Goal: Navigation & Orientation: Understand site structure

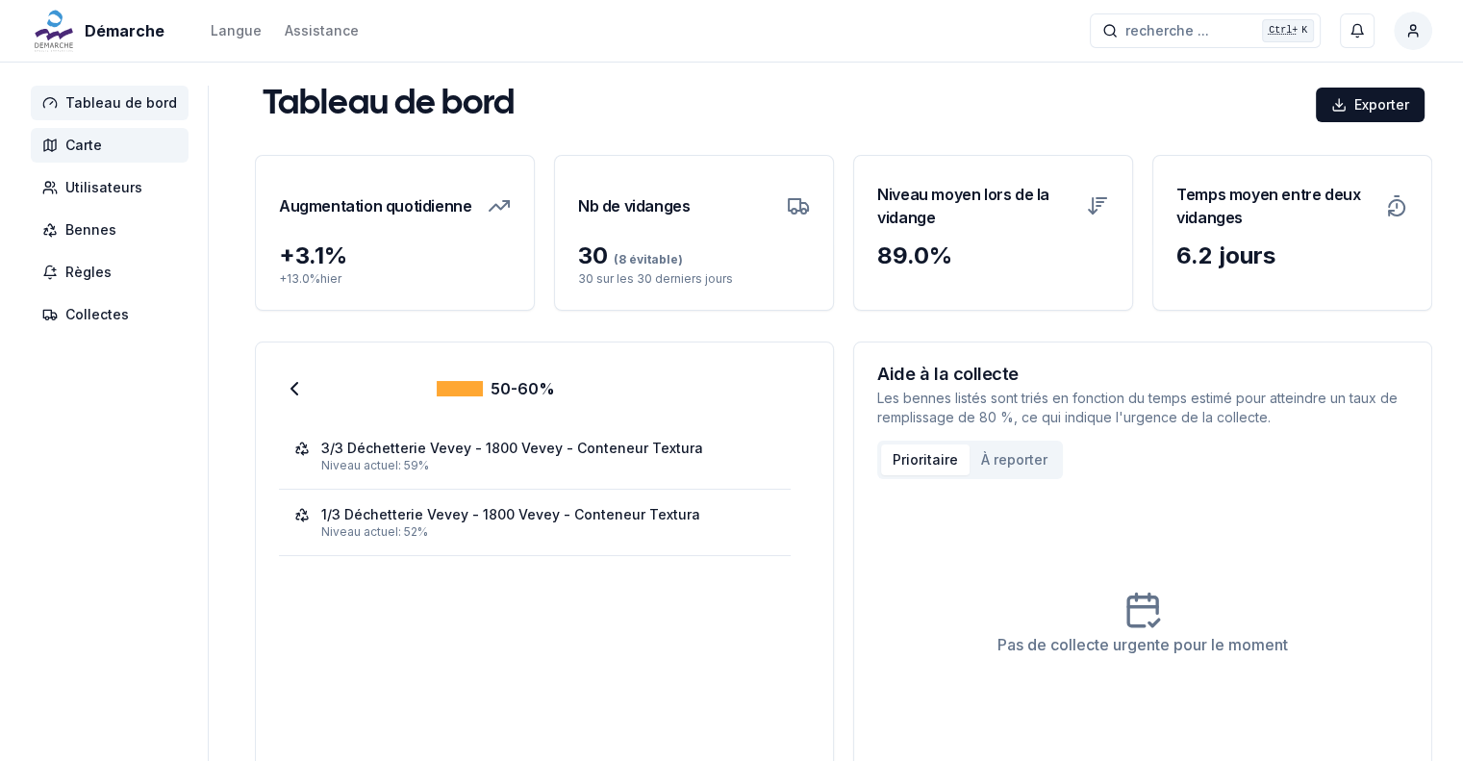
click at [88, 146] on span "Carte" at bounding box center [83, 145] width 37 height 19
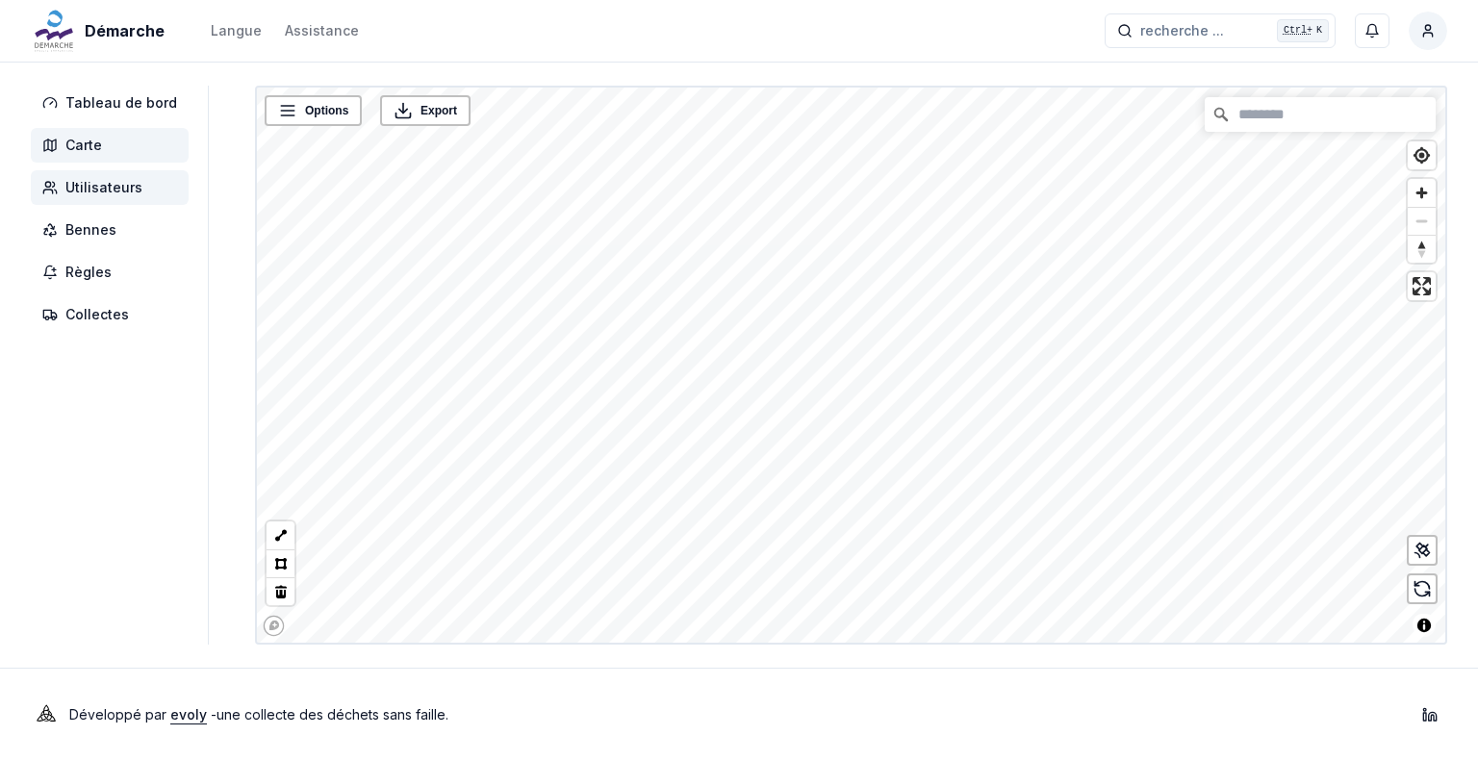
click at [99, 190] on span "Utilisateurs" at bounding box center [103, 187] width 77 height 19
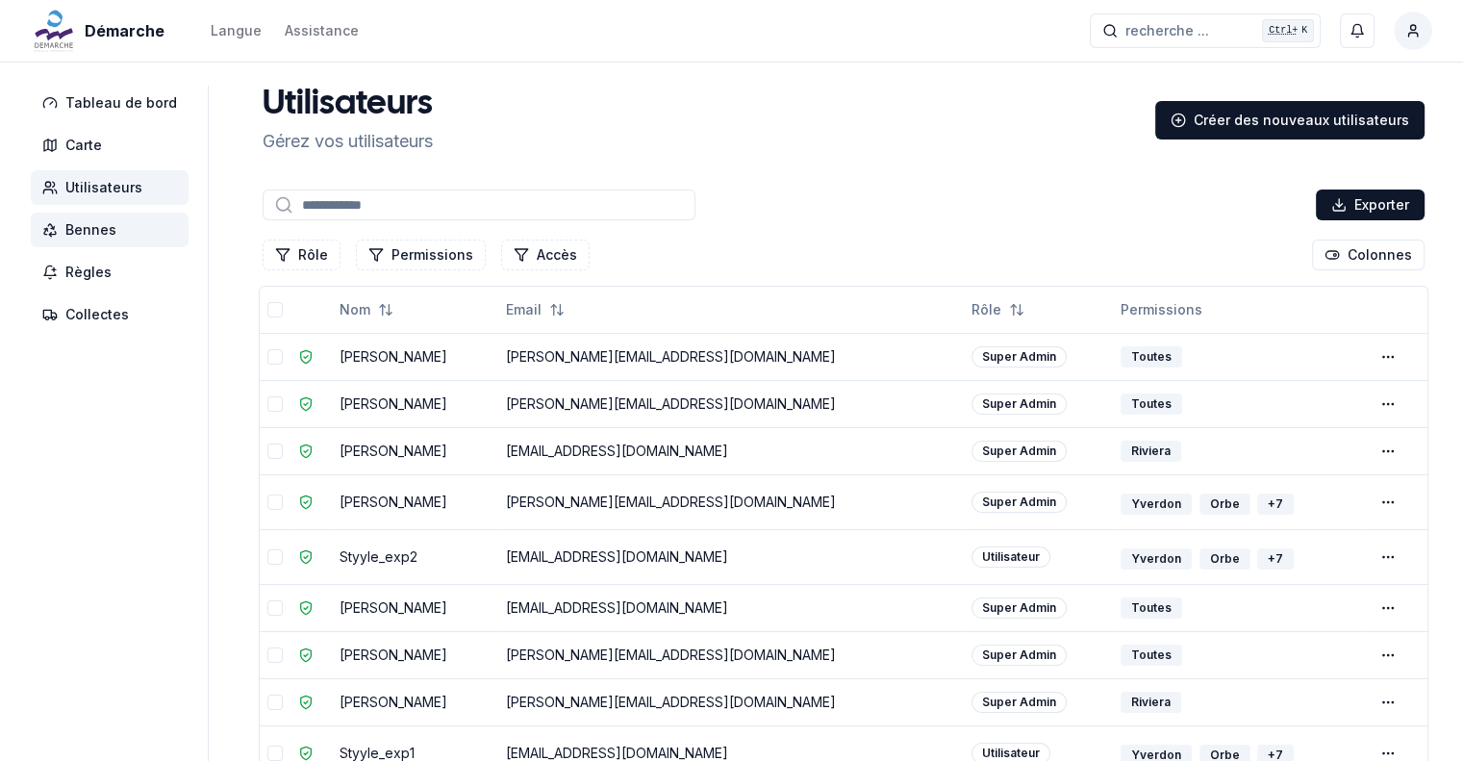
click at [104, 226] on span "Bennes" at bounding box center [90, 229] width 51 height 19
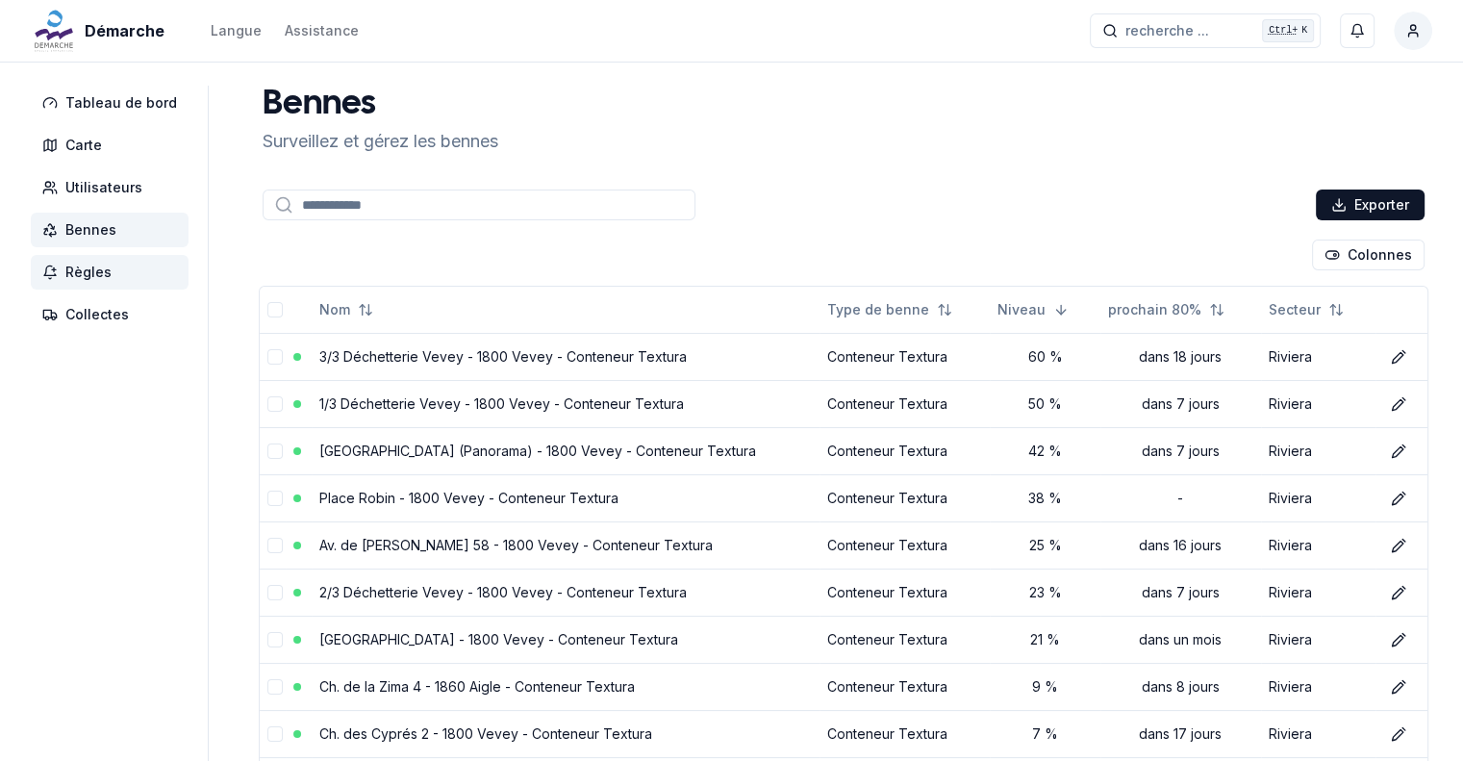
click at [96, 269] on span "Règles" at bounding box center [88, 272] width 46 height 19
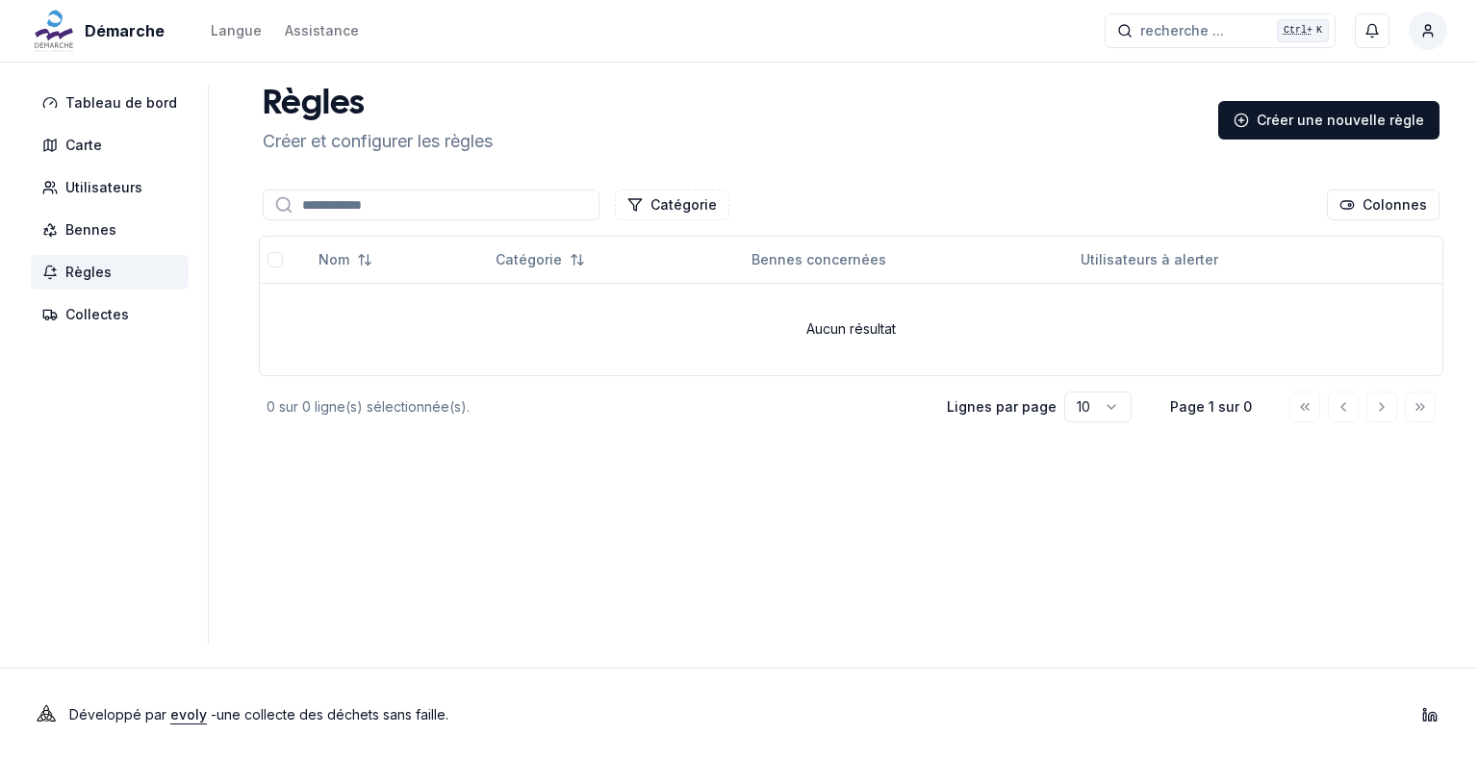
click at [99, 333] on aside "Tableau de bord Carte Utilisateurs Bennes Règles Collectes" at bounding box center [120, 365] width 178 height 559
click at [99, 310] on span "Collectes" at bounding box center [96, 314] width 63 height 19
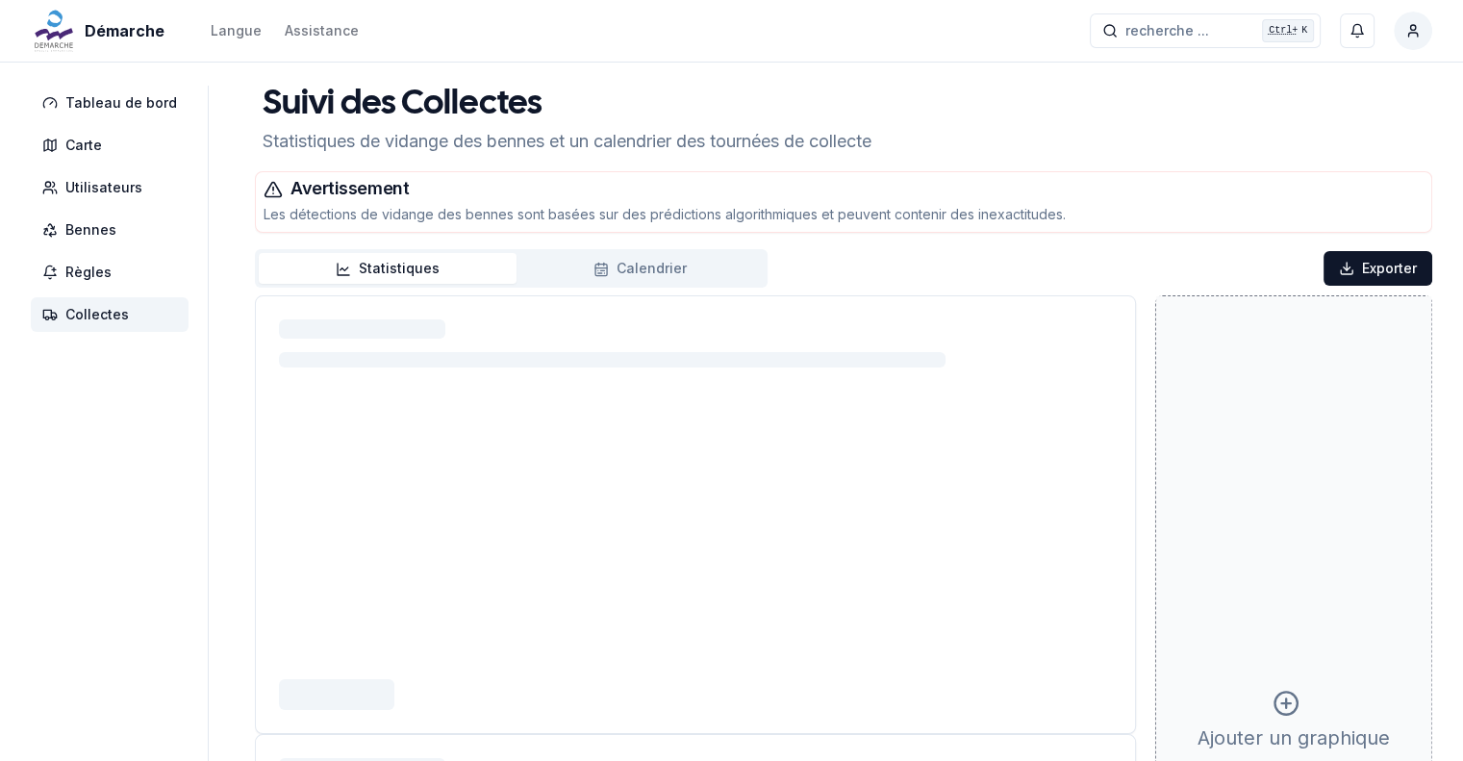
click at [369, 266] on button "Statistiques" at bounding box center [388, 268] width 258 height 31
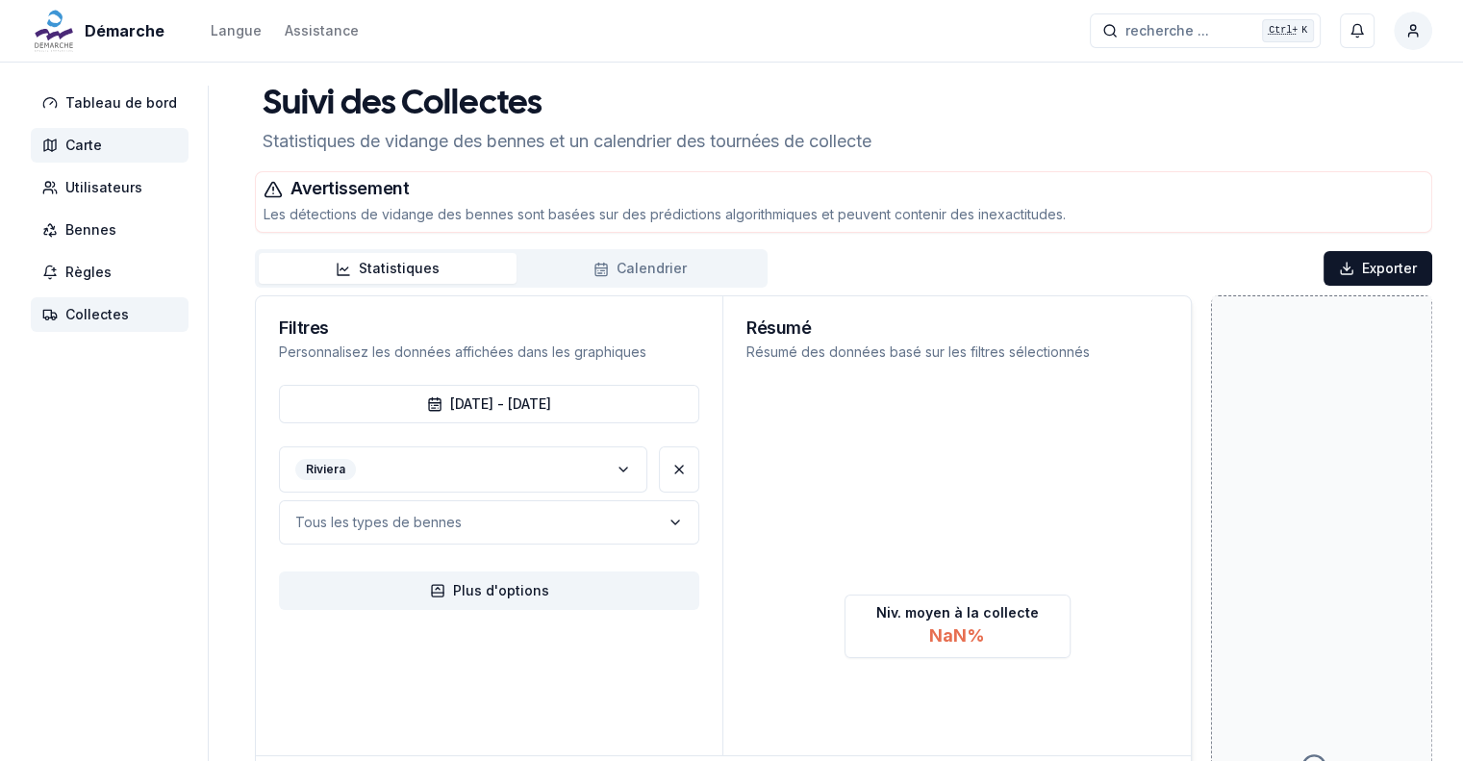
click at [109, 145] on span "Carte" at bounding box center [110, 145] width 158 height 35
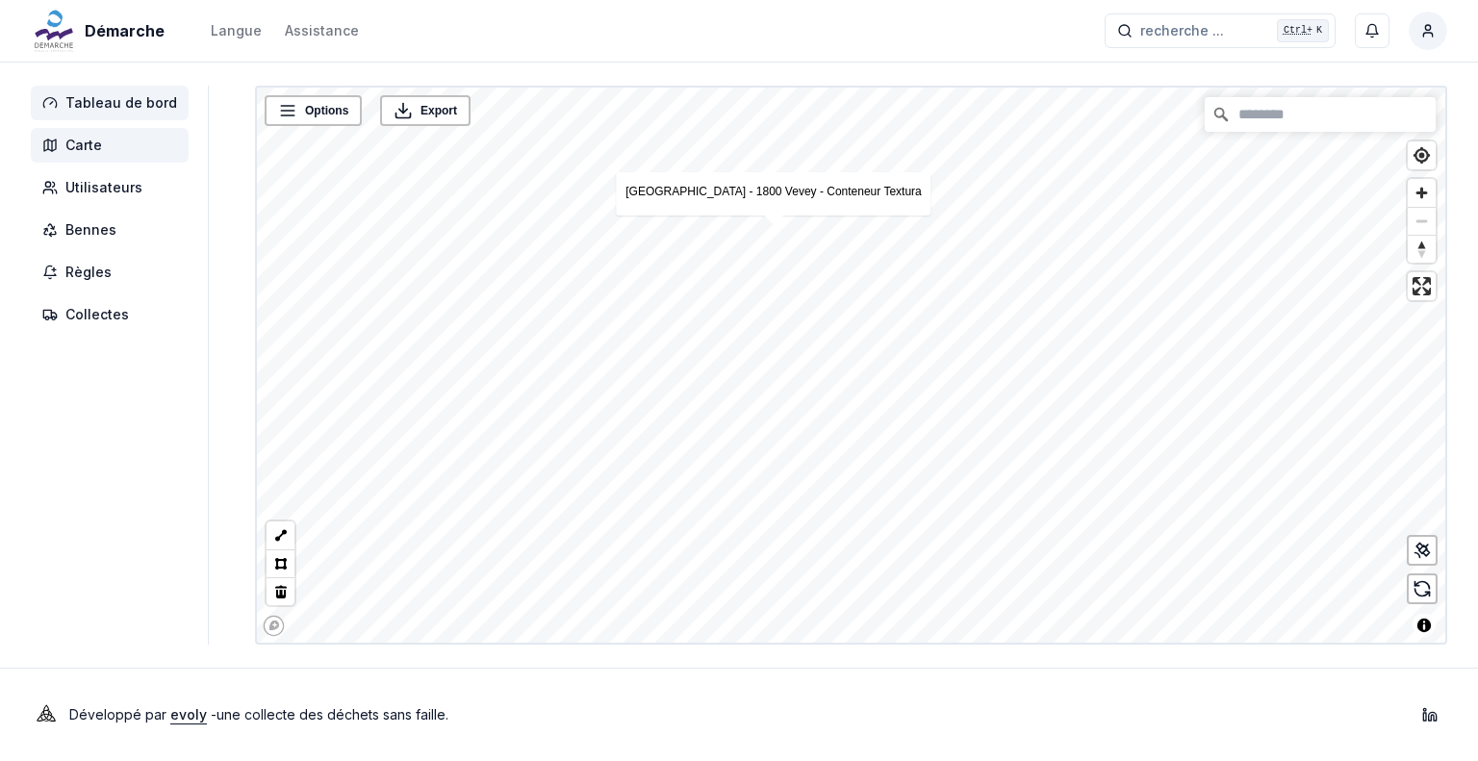
click at [104, 102] on span "Tableau de bord" at bounding box center [121, 102] width 112 height 19
